Goal: Find specific page/section: Find specific page/section

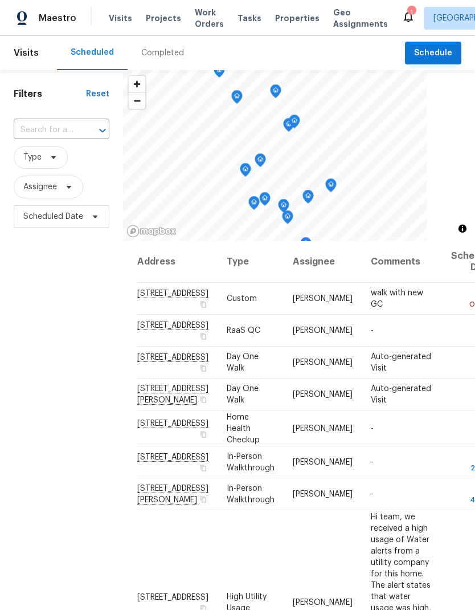
click at [277, 20] on span "Properties" at bounding box center [297, 18] width 44 height 11
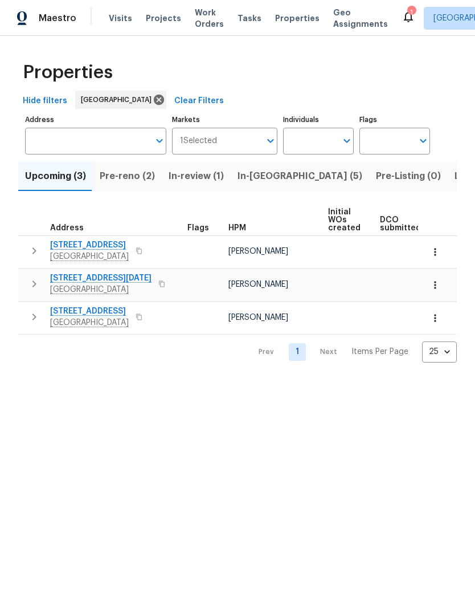
click at [257, 177] on span "In-reno (5)" at bounding box center [300, 176] width 125 height 16
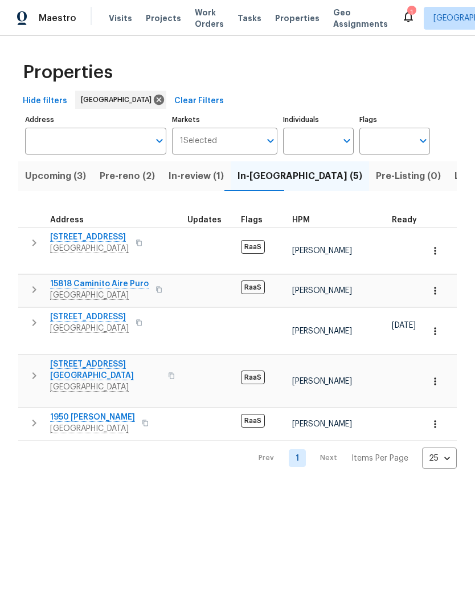
click at [90, 250] on span "San Diego, CA 92120" at bounding box center [89, 248] width 79 height 11
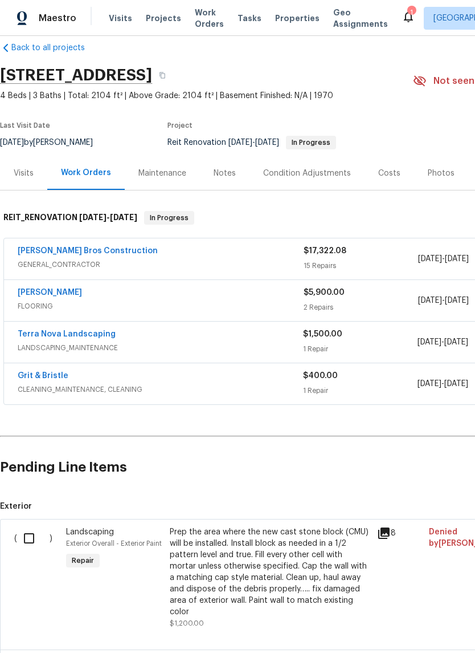
scroll to position [17, 0]
click at [165, 307] on span "FLOORING" at bounding box center [161, 305] width 286 height 11
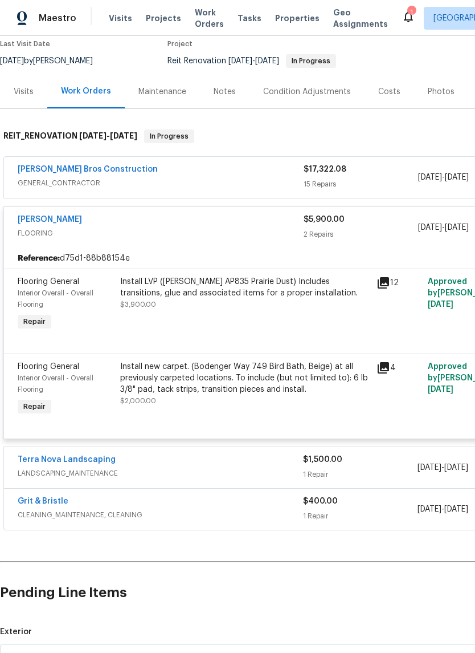
scroll to position [97, 0]
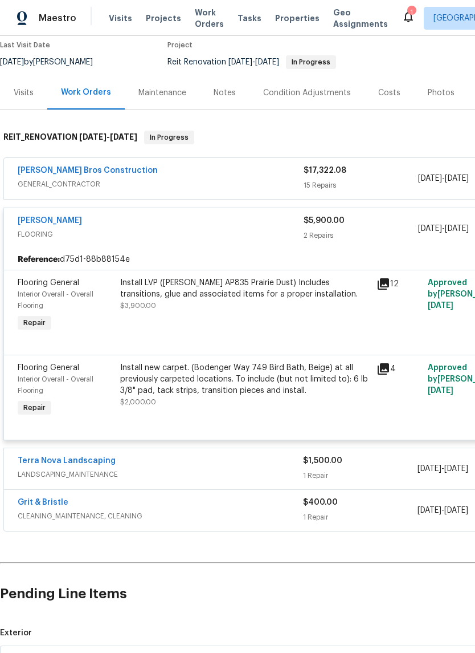
click at [254, 324] on div "Install LVP (Knighton AP835 Prairie Dust) Includes transitions, glue and associ…" at bounding box center [245, 306] width 257 height 64
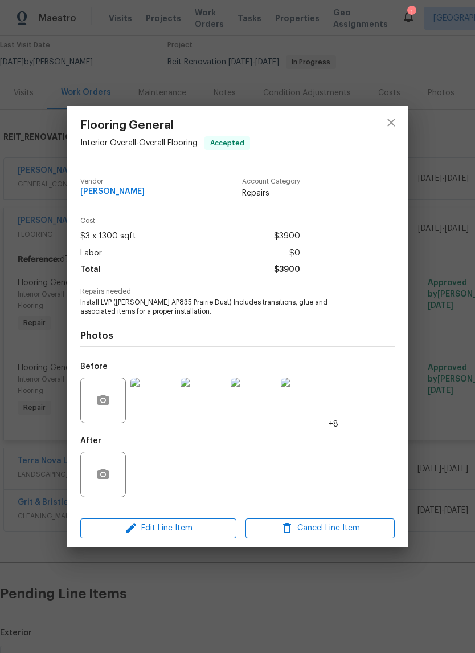
click at [166, 409] on img at bounding box center [154, 400] width 46 height 46
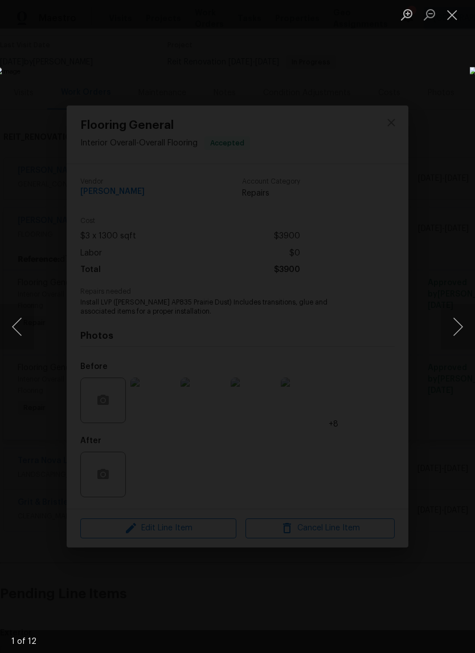
click at [452, 332] on button "Next image" at bounding box center [458, 327] width 34 height 46
click at [455, 332] on button "Next image" at bounding box center [458, 327] width 34 height 46
click at [449, 332] on button "Next image" at bounding box center [458, 327] width 34 height 46
click at [445, 326] on button "Next image" at bounding box center [458, 327] width 34 height 46
click at [451, 333] on button "Next image" at bounding box center [458, 327] width 34 height 46
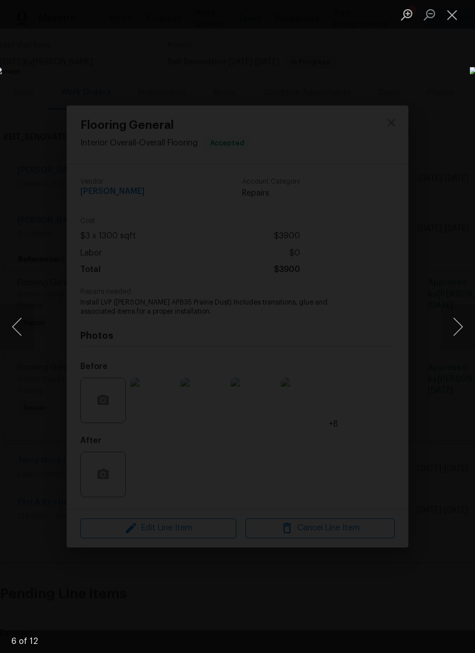
click at [450, 331] on button "Next image" at bounding box center [458, 327] width 34 height 46
click at [450, 324] on button "Next image" at bounding box center [458, 327] width 34 height 46
click at [445, 336] on button "Next image" at bounding box center [458, 327] width 34 height 46
click at [455, 332] on button "Next image" at bounding box center [458, 327] width 34 height 46
click at [453, 325] on button "Next image" at bounding box center [458, 327] width 34 height 46
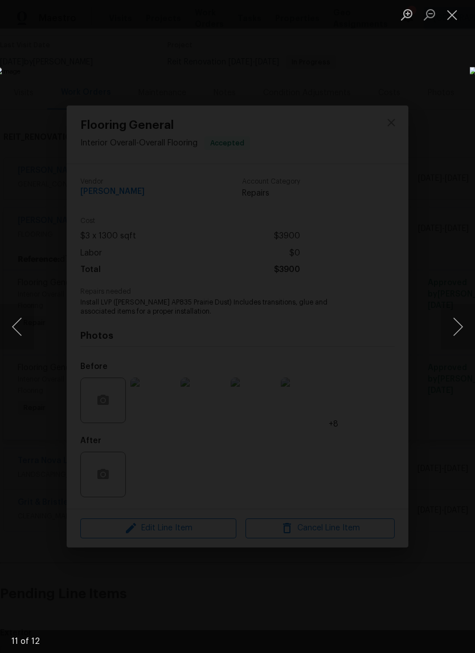
click at [449, 321] on button "Next image" at bounding box center [458, 327] width 34 height 46
click at [450, 324] on button "Next image" at bounding box center [458, 327] width 34 height 46
click at [455, 319] on button "Next image" at bounding box center [458, 327] width 34 height 46
click at [451, 329] on button "Next image" at bounding box center [458, 327] width 34 height 46
click at [456, 331] on button "Next image" at bounding box center [458, 327] width 34 height 46
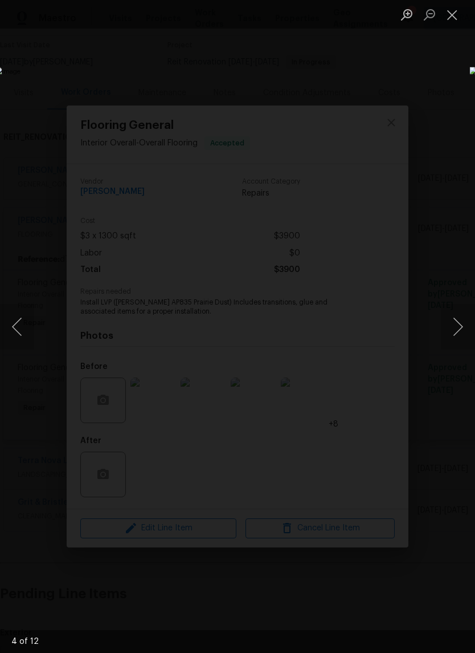
click at [453, 326] on button "Next image" at bounding box center [458, 327] width 34 height 46
click at [457, 333] on button "Next image" at bounding box center [458, 327] width 34 height 46
click at [453, 328] on button "Next image" at bounding box center [458, 327] width 34 height 46
click at [457, 331] on button "Next image" at bounding box center [458, 327] width 34 height 46
click at [455, 327] on button "Next image" at bounding box center [458, 327] width 34 height 46
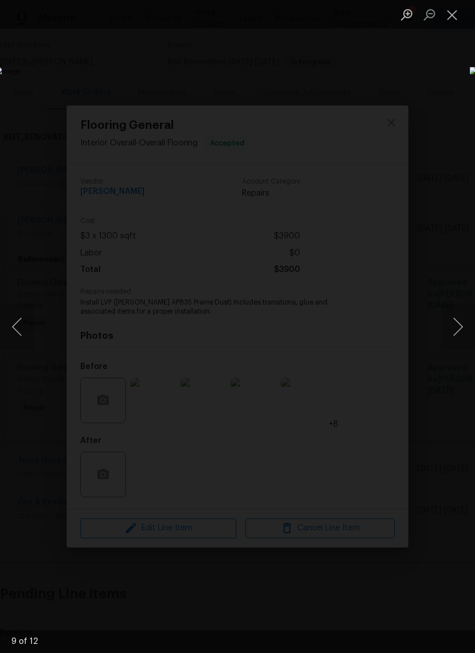
click at [456, 334] on button "Next image" at bounding box center [458, 327] width 34 height 46
click at [111, 84] on div "Lightbox" at bounding box center [237, 326] width 475 height 653
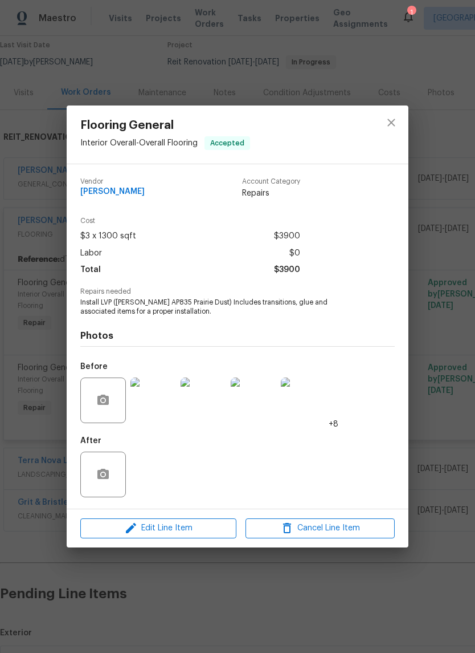
click at [155, 403] on img at bounding box center [154, 400] width 46 height 46
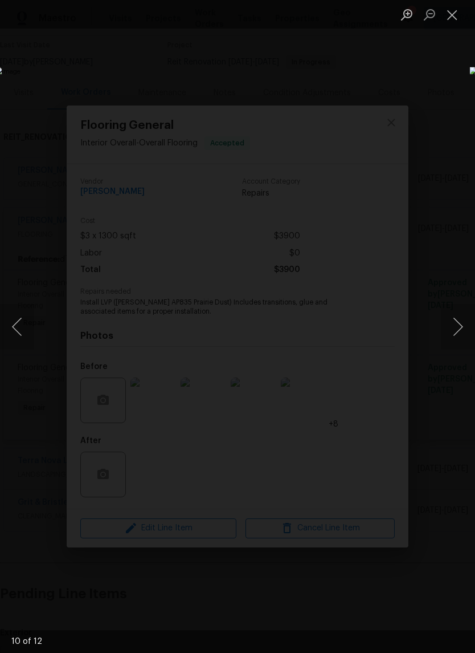
click at [457, 328] on button "Next image" at bounding box center [458, 327] width 34 height 46
click at [452, 333] on button "Next image" at bounding box center [458, 327] width 34 height 46
click at [455, 341] on button "Next image" at bounding box center [458, 327] width 34 height 46
click at [449, 327] on button "Next image" at bounding box center [458, 327] width 34 height 46
click at [451, 339] on button "Next image" at bounding box center [458, 327] width 34 height 46
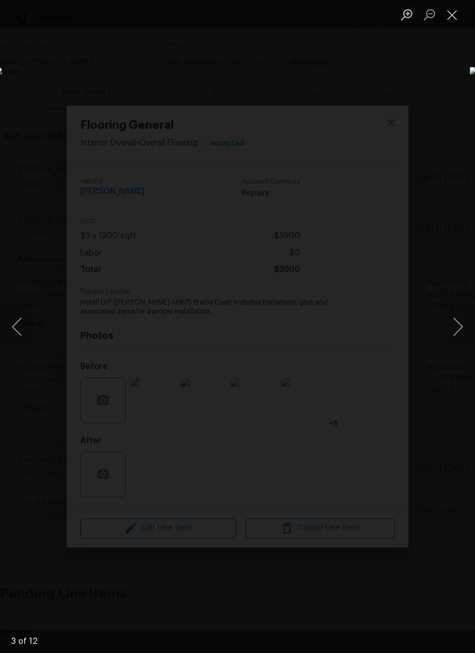
click at [451, 325] on button "Next image" at bounding box center [458, 327] width 34 height 46
click at [450, 325] on button "Next image" at bounding box center [458, 327] width 34 height 46
click at [449, 328] on button "Next image" at bounding box center [458, 327] width 34 height 46
click at [451, 329] on button "Next image" at bounding box center [458, 327] width 34 height 46
click at [457, 337] on button "Next image" at bounding box center [458, 327] width 34 height 46
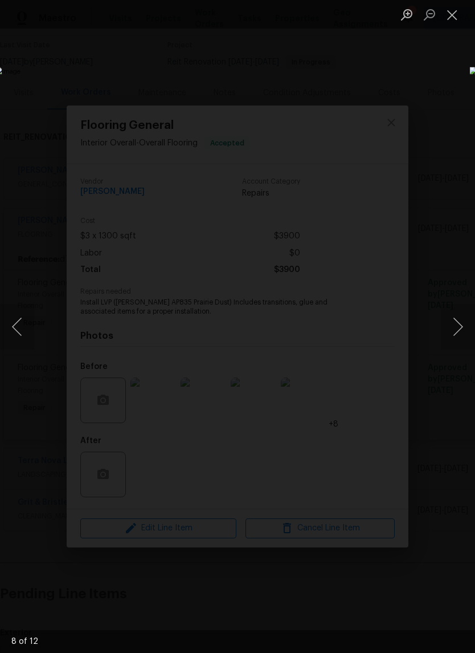
click at [456, 329] on button "Next image" at bounding box center [458, 327] width 34 height 46
click at [450, 321] on button "Next image" at bounding box center [458, 327] width 34 height 46
click at [51, 100] on div "Lightbox" at bounding box center [237, 326] width 475 height 653
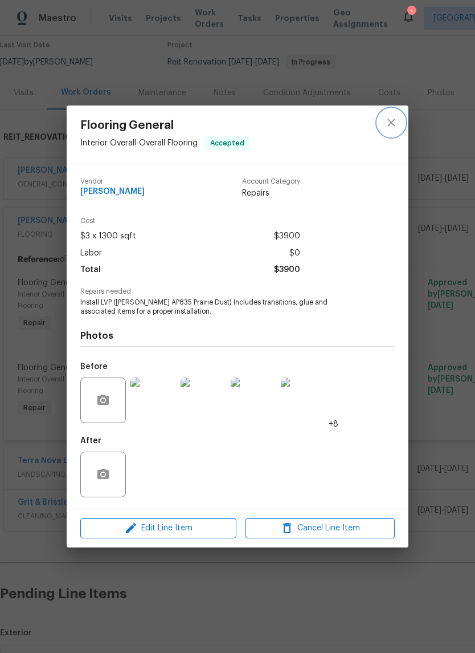
click at [390, 121] on icon "close" at bounding box center [391, 122] width 7 height 7
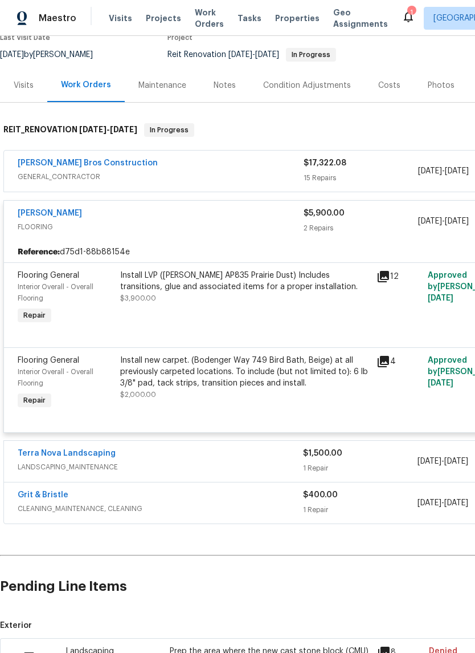
scroll to position [104, 0]
click at [278, 14] on span "Properties" at bounding box center [297, 18] width 44 height 11
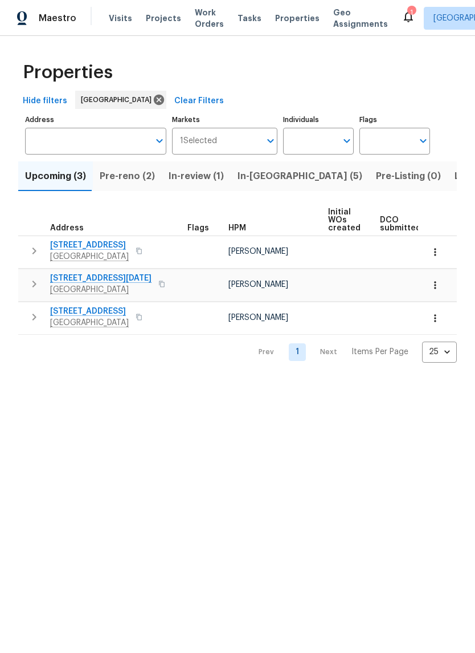
click at [253, 185] on button "In-reno (5)" at bounding box center [300, 176] width 139 height 30
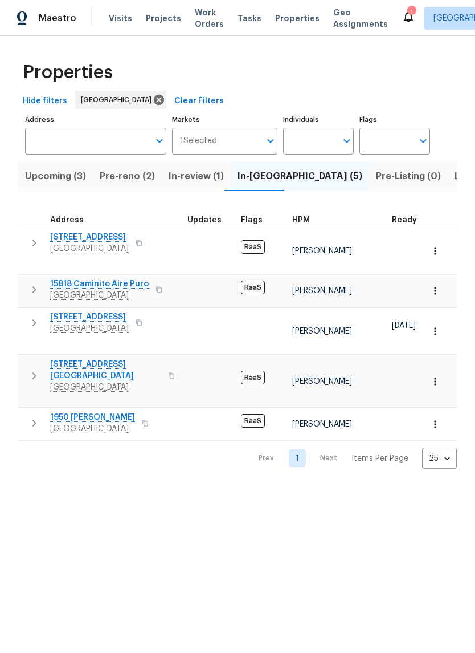
click at [78, 412] on span "1950 Rue Michelle" at bounding box center [92, 417] width 85 height 11
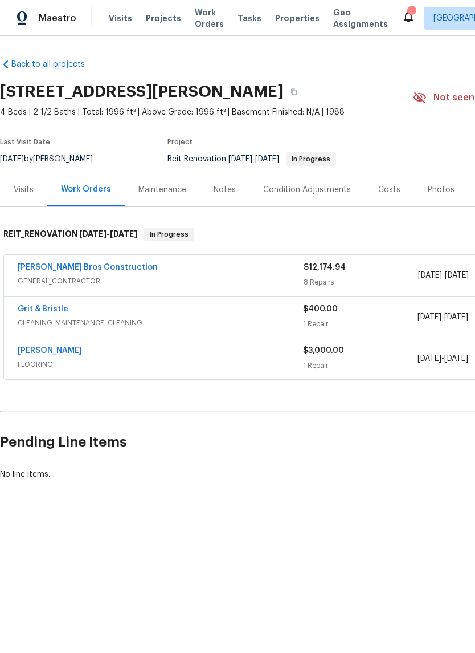
click at [109, 353] on div "[PERSON_NAME]" at bounding box center [161, 352] width 286 height 14
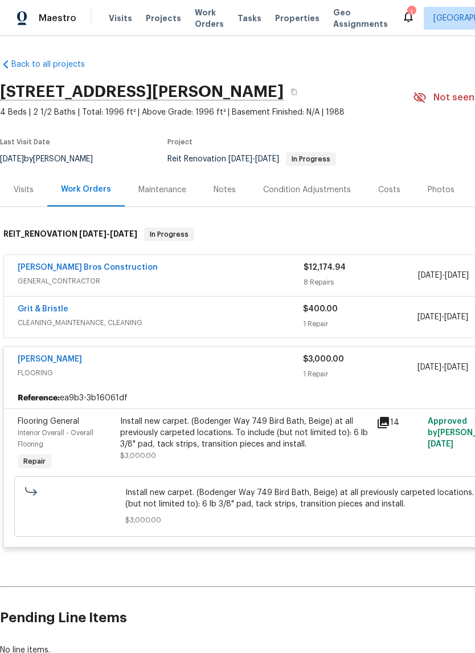
scroll to position [1, 0]
click at [282, 15] on span "Properties" at bounding box center [297, 18] width 44 height 11
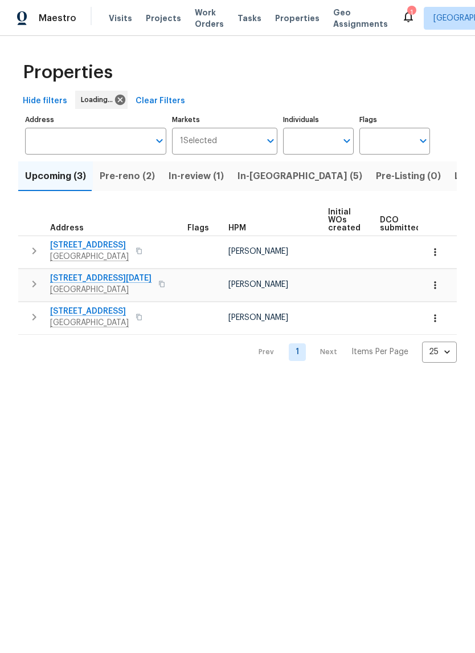
click at [257, 169] on span "In-[GEOGRAPHIC_DATA] (5)" at bounding box center [300, 176] width 125 height 16
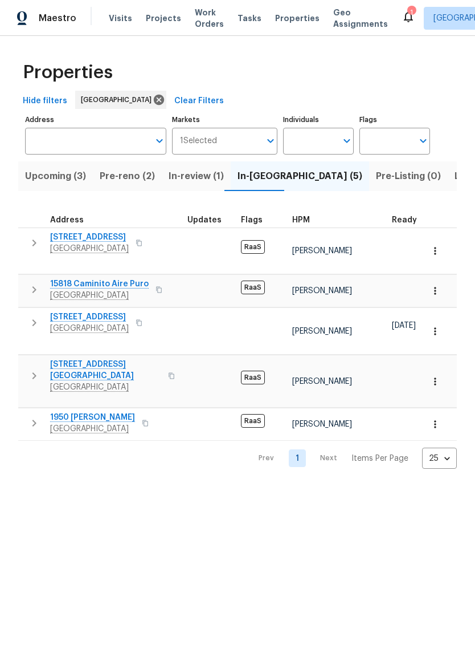
click at [90, 323] on span "San Diego, CA 92114" at bounding box center [89, 328] width 79 height 11
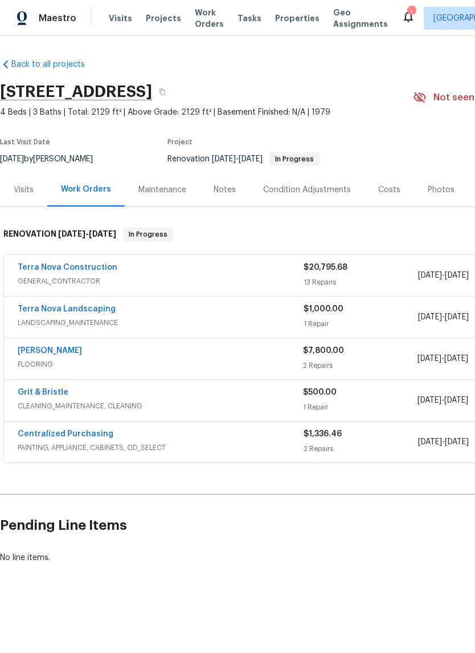
click at [192, 352] on div "[PERSON_NAME]" at bounding box center [161, 352] width 286 height 14
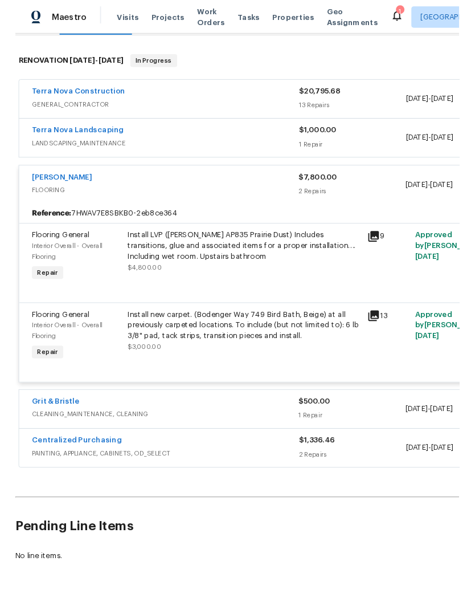
scroll to position [169, 0]
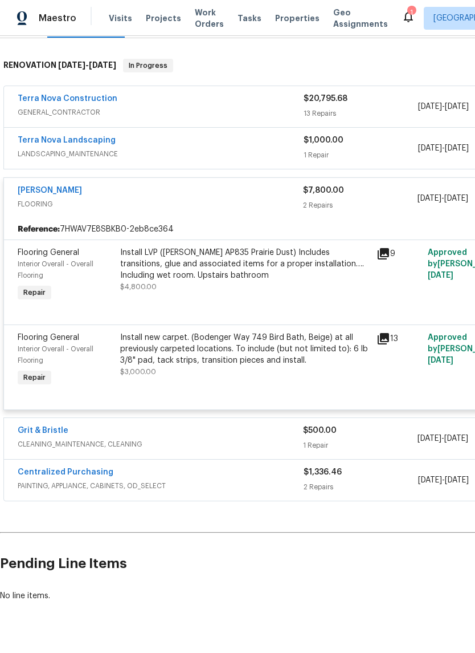
click at [287, 291] on div "Install LVP ([PERSON_NAME] AP835 Prairie Dust) Includes transitions, glue and a…" at bounding box center [245, 270] width 250 height 46
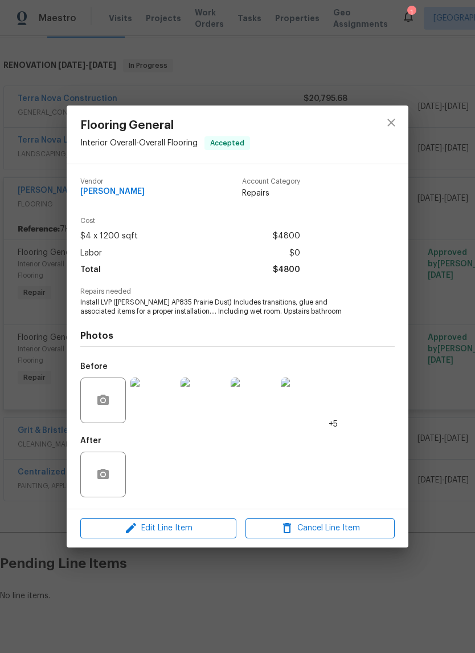
click at [166, 409] on img at bounding box center [154, 400] width 46 height 46
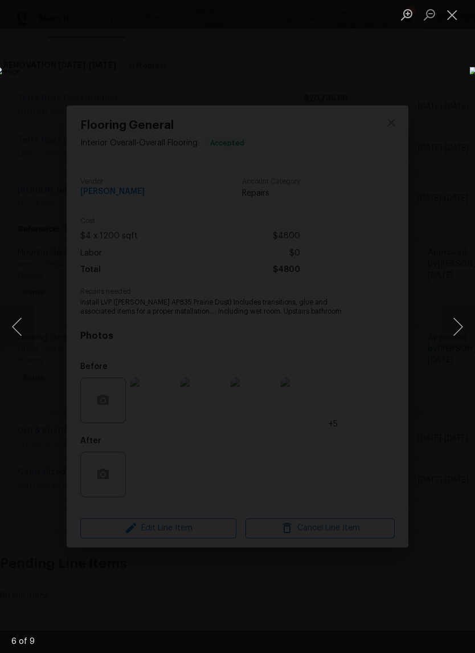
click at [431, 91] on div "Lightbox" at bounding box center [237, 326] width 475 height 653
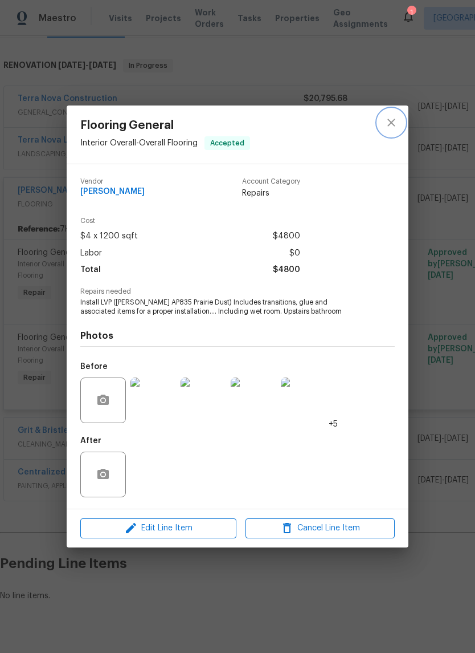
click at [389, 123] on icon "close" at bounding box center [392, 123] width 14 height 14
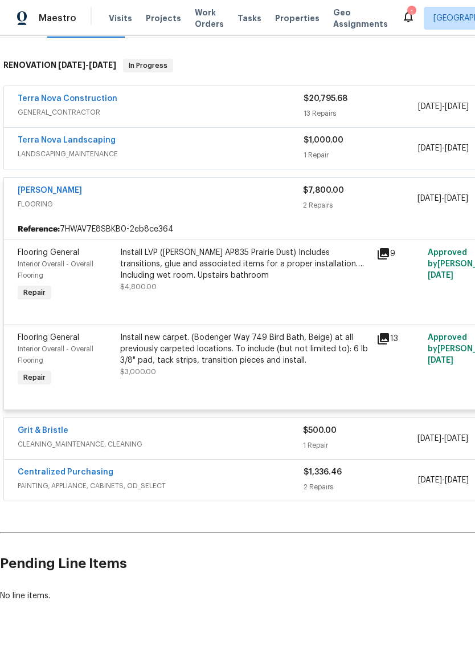
click at [223, 383] on div "Install new carpet. (Bodenger Way 749 Bird Bath, Beige) at all previously carpe…" at bounding box center [245, 360] width 257 height 64
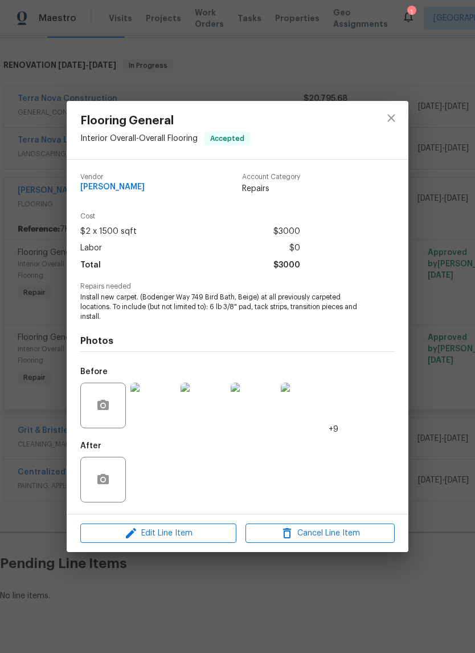
click at [154, 408] on img at bounding box center [154, 405] width 46 height 46
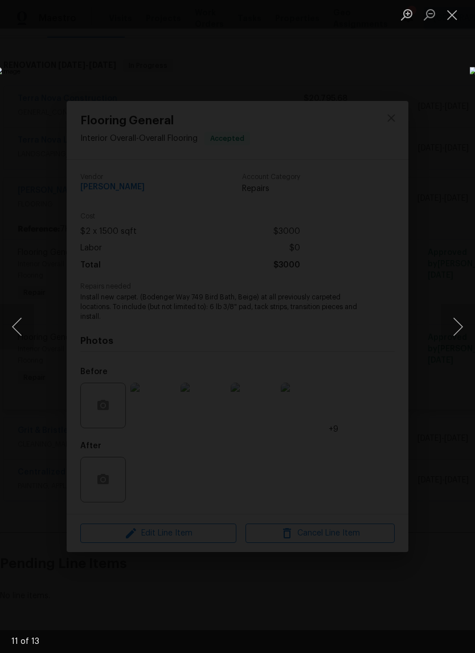
click at [211, 71] on div "Lightbox" at bounding box center [237, 326] width 475 height 653
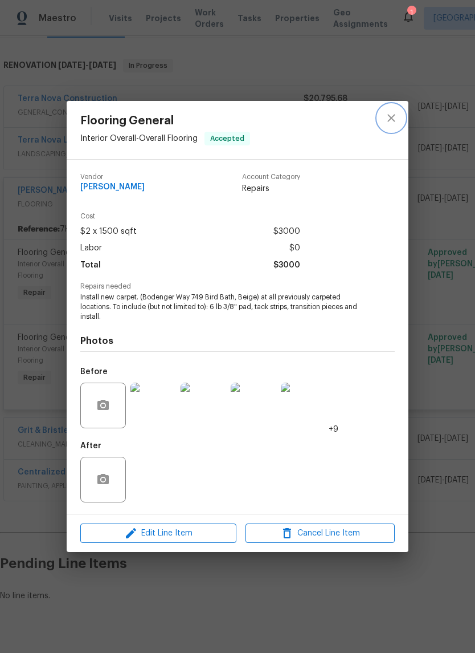
click at [389, 117] on icon "close" at bounding box center [392, 118] width 14 height 14
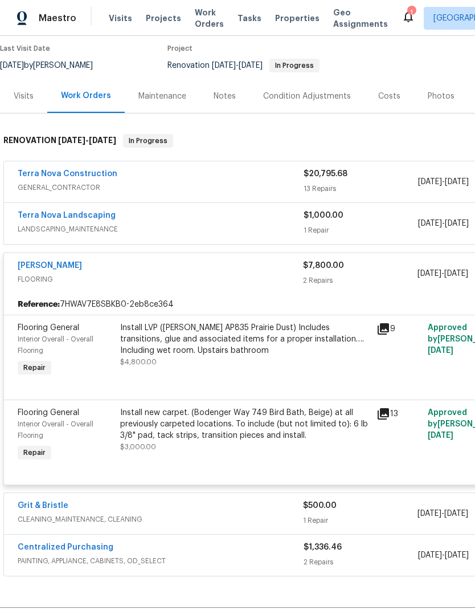
scroll to position [95, 0]
